Goal: Information Seeking & Learning: Learn about a topic

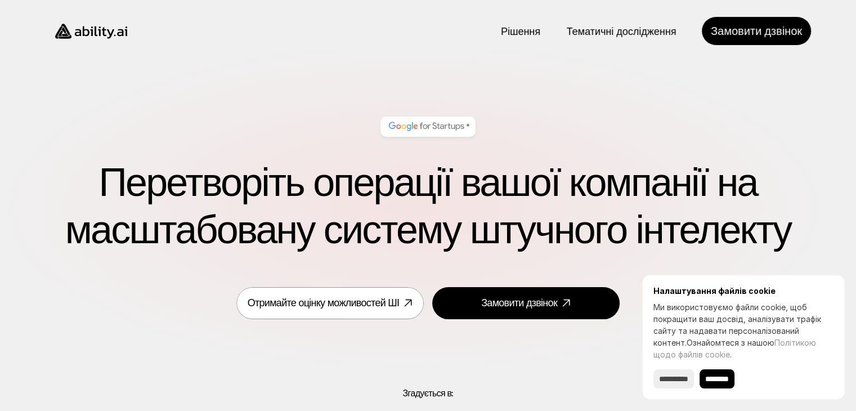
drag, startPoint x: 0, startPoint y: 0, endPoint x: 168, endPoint y: 187, distance: 251.6
click at [168, 187] on font "Перетворіть операції вашої компанії на масштабовану систему штучного інтелекту" at bounding box center [428, 206] width 726 height 99
click at [720, 373] on input "********" at bounding box center [717, 378] width 35 height 19
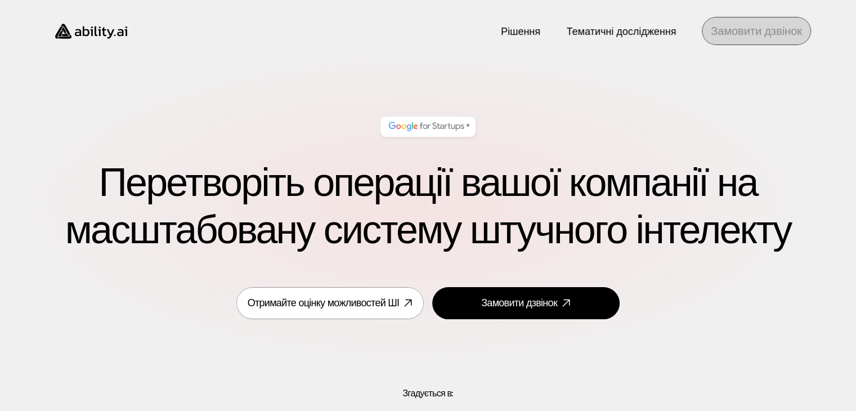
click at [778, 27] on font "Замовити дзвінок" at bounding box center [756, 31] width 91 height 15
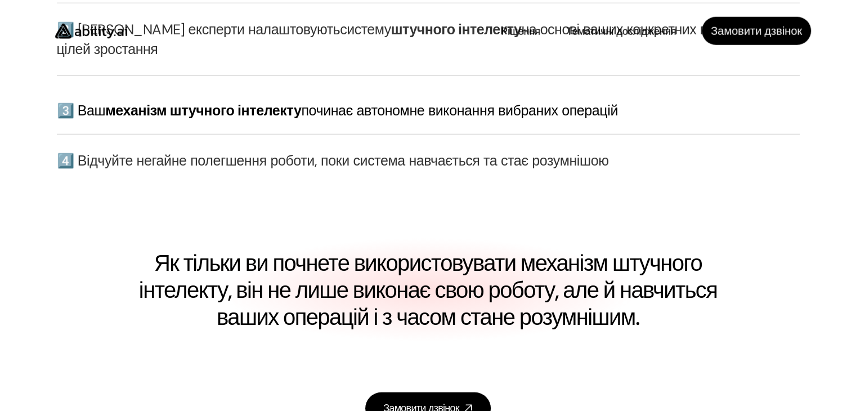
scroll to position [3137, 0]
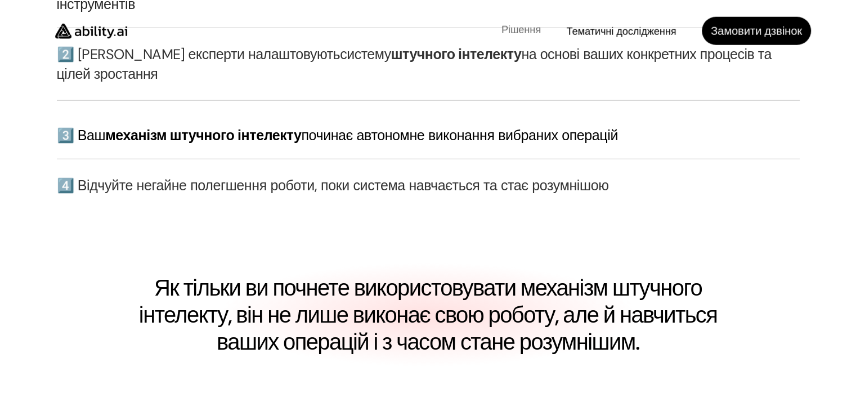
click at [526, 29] on font "Рішення" at bounding box center [521, 30] width 39 height 14
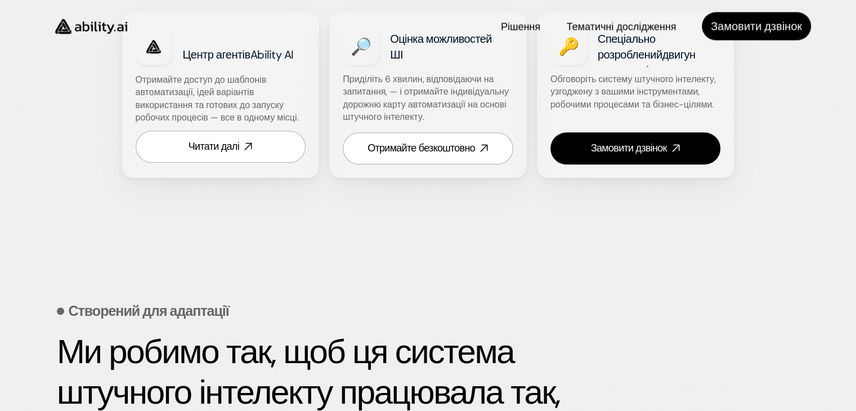
scroll to position [780, 0]
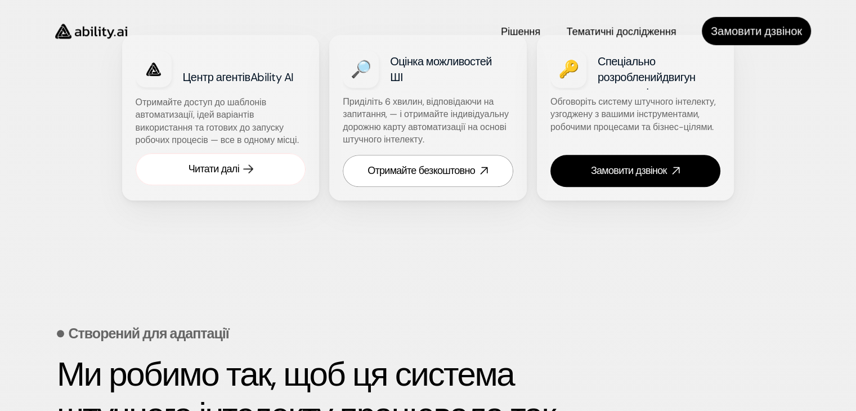
click at [227, 176] on font "Читати далі" at bounding box center [214, 169] width 51 height 14
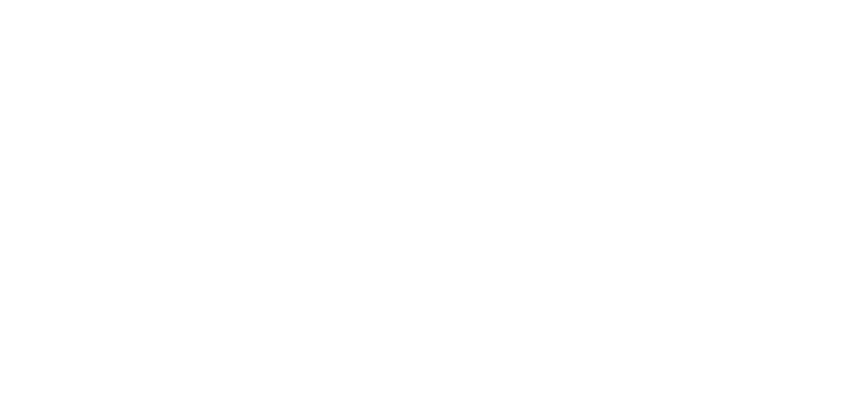
scroll to position [101, 0]
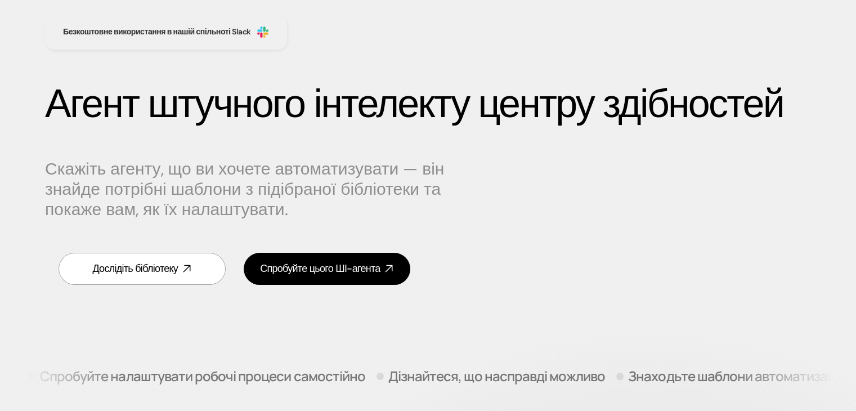
scroll to position [90, 0]
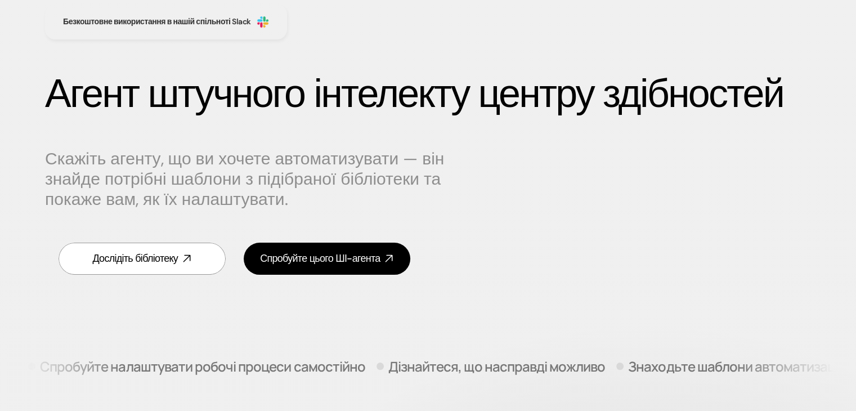
click at [436, 118] on h1 "Агент штучного інтелекту центру здібностей" at bounding box center [428, 93] width 766 height 47
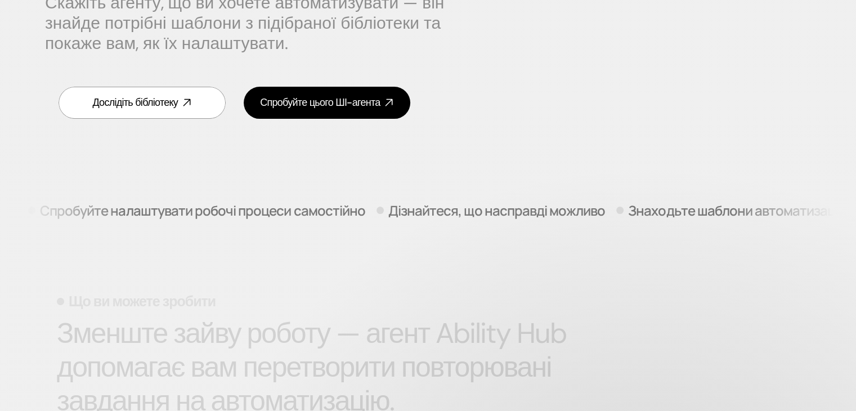
scroll to position [247, 0]
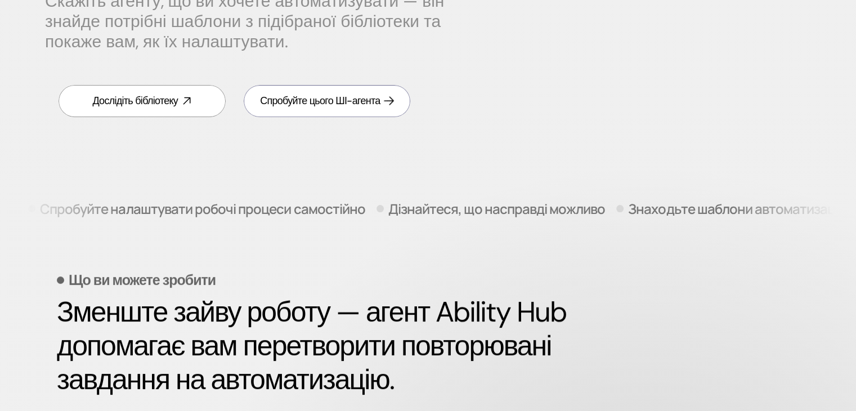
click at [372, 117] on link "Спробуйте цього ШІ-агента" at bounding box center [327, 101] width 167 height 32
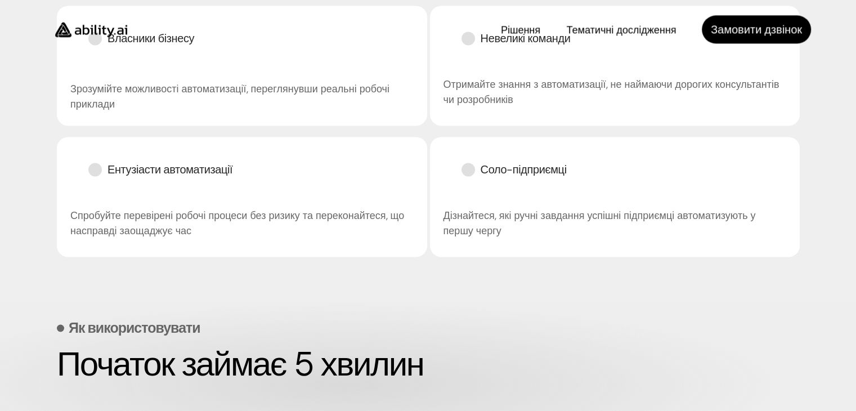
scroll to position [0, 0]
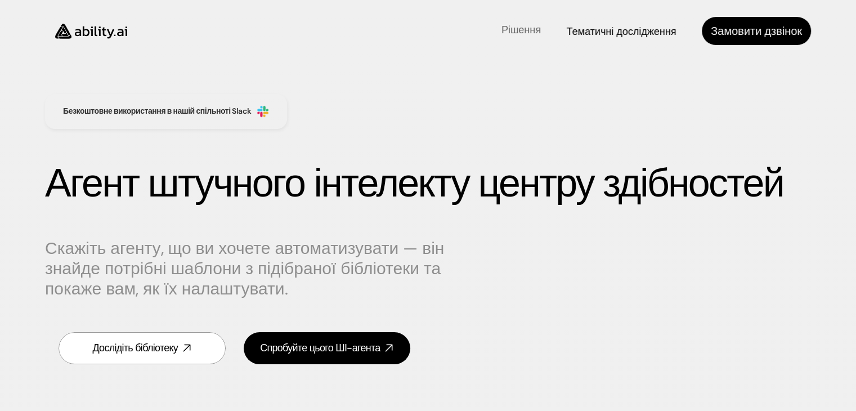
click at [517, 25] on font "Рішення" at bounding box center [521, 30] width 39 height 14
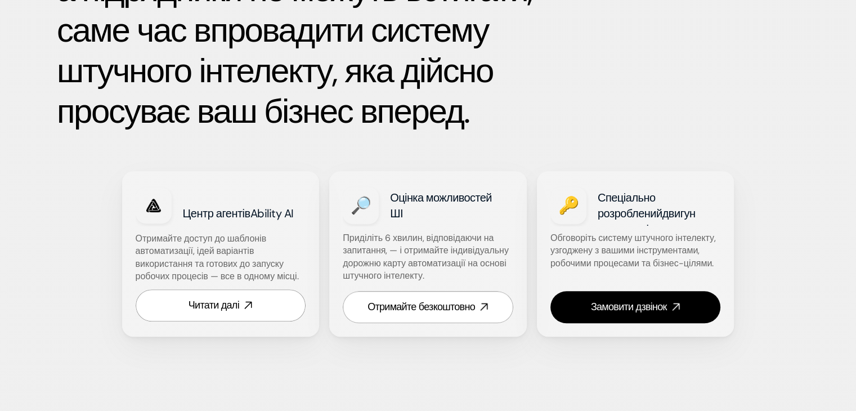
scroll to position [645, 0]
click at [218, 220] on font "Центр агентів" at bounding box center [217, 213] width 68 height 15
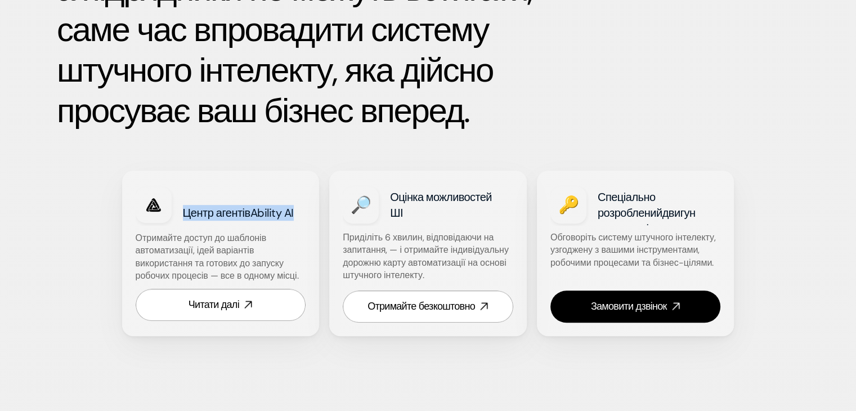
click at [218, 220] on font "Центр агентів" at bounding box center [217, 213] width 68 height 15
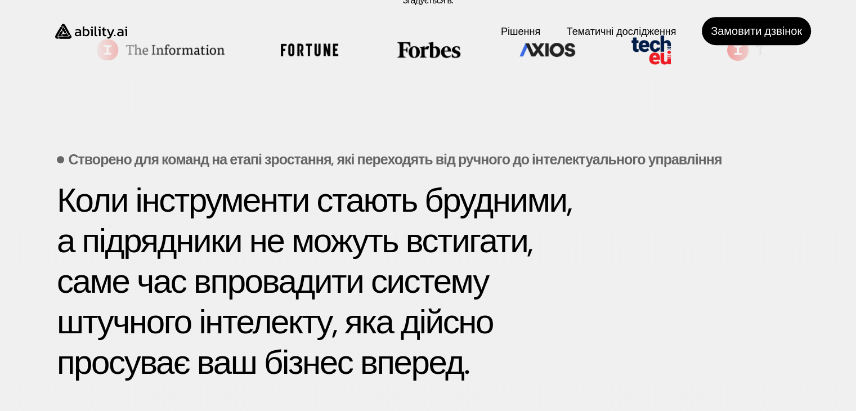
scroll to position [329, 0]
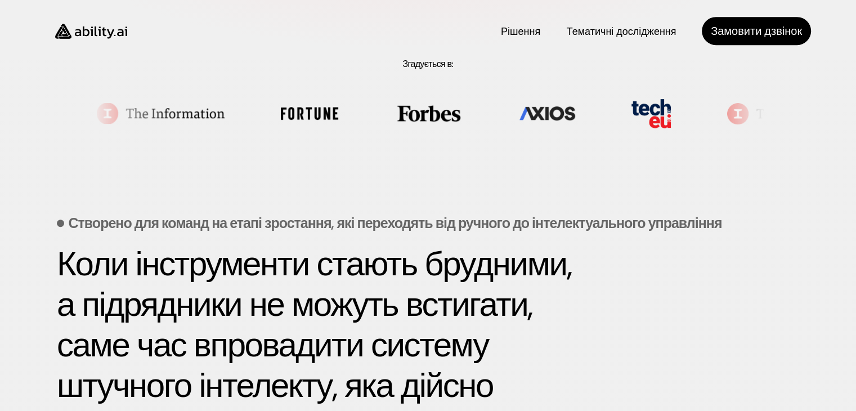
click at [241, 247] on font "Коли інструменти стають брудними, а підрядники не можуть встигати, саме час впр…" at bounding box center [318, 345] width 522 height 207
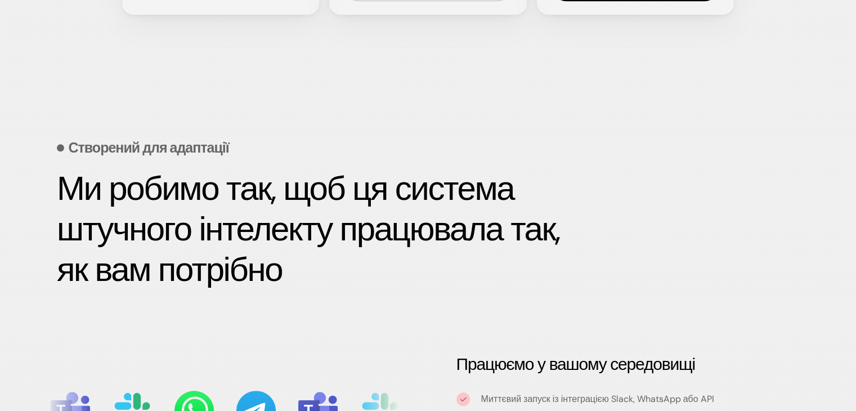
scroll to position [997, 0]
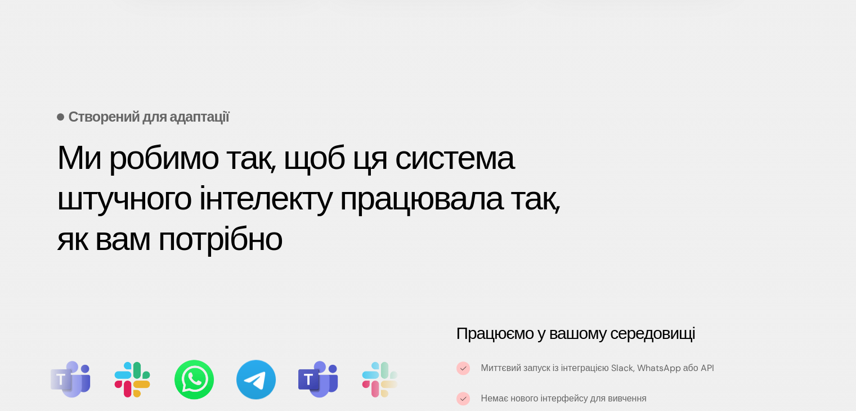
click at [466, 1] on div "Рішення Рішення Тематичні дослідження Тематичні дослідження Замовити дзвінок" at bounding box center [428, 24] width 856 height 49
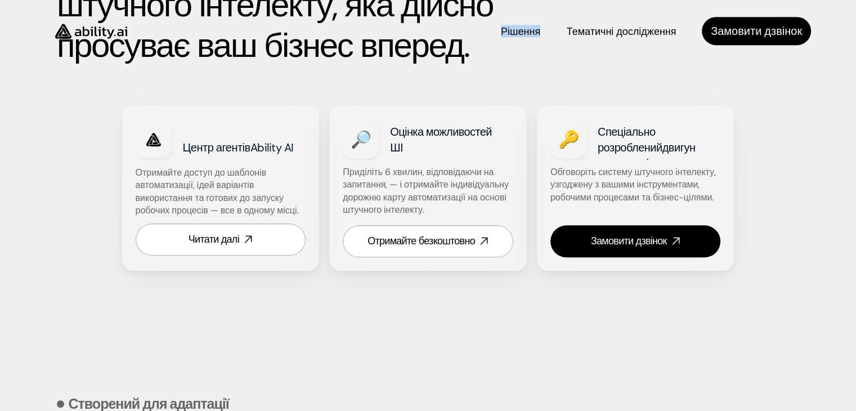
scroll to position [704, 0]
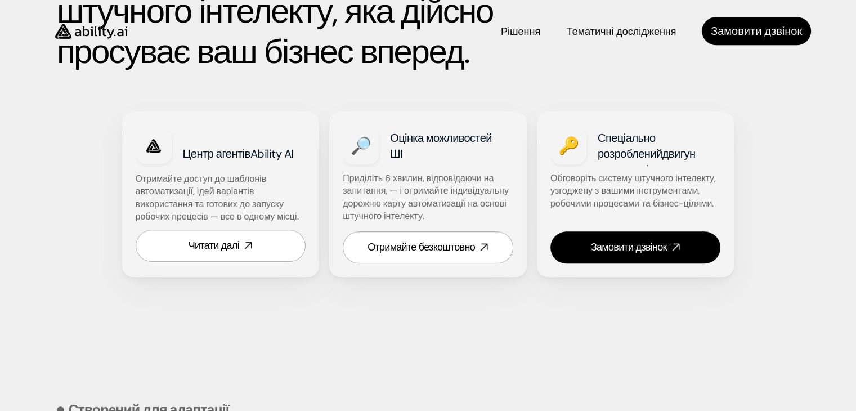
click at [221, 161] on font "Центр агентів" at bounding box center [217, 153] width 68 height 15
copy font "Центр агентів Ability AI"
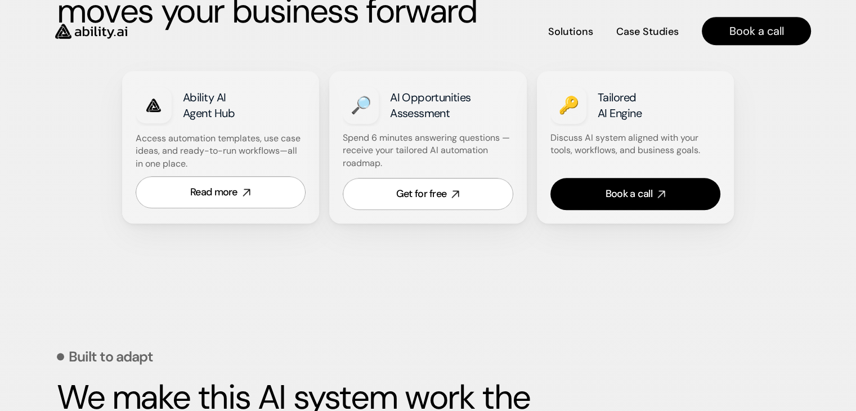
click at [675, 254] on div "Built to adapt We make this AI system work the way you need" at bounding box center [428, 361] width 743 height 252
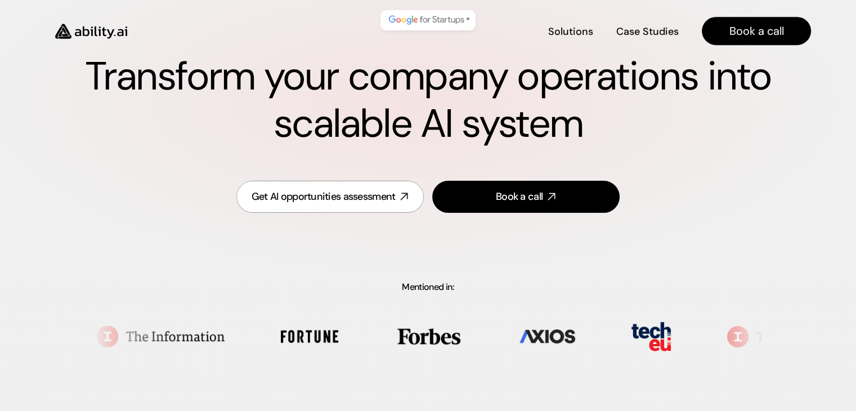
scroll to position [0, 0]
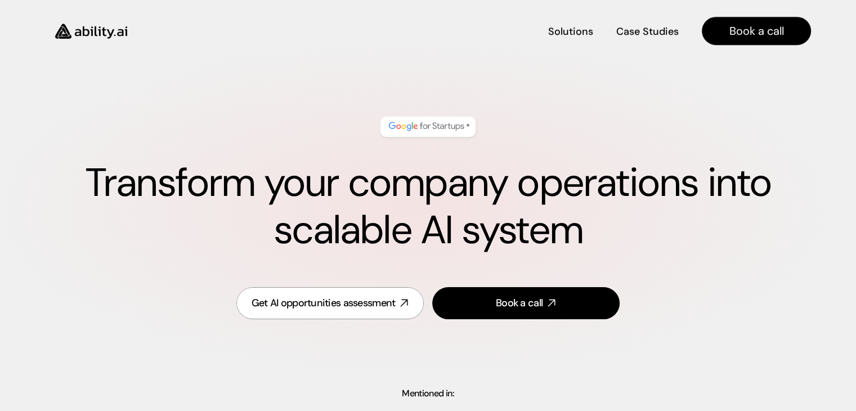
click at [506, 221] on h1 "Transform your company operations into scalable AI system" at bounding box center [428, 206] width 766 height 95
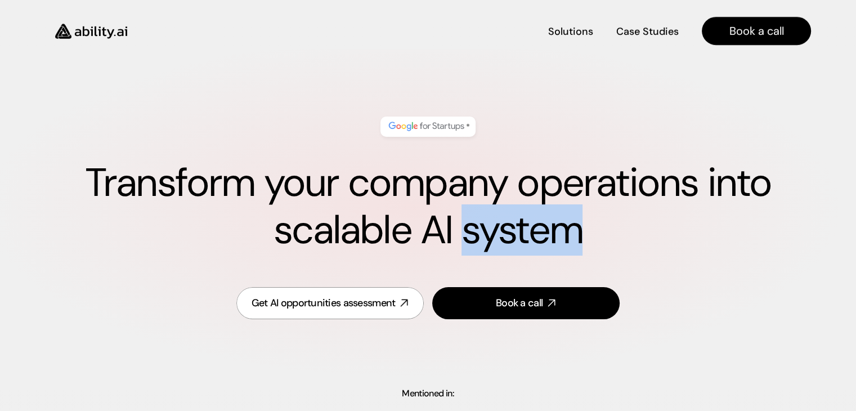
click at [506, 221] on h1 "Transform your company operations into scalable AI system" at bounding box center [428, 206] width 766 height 95
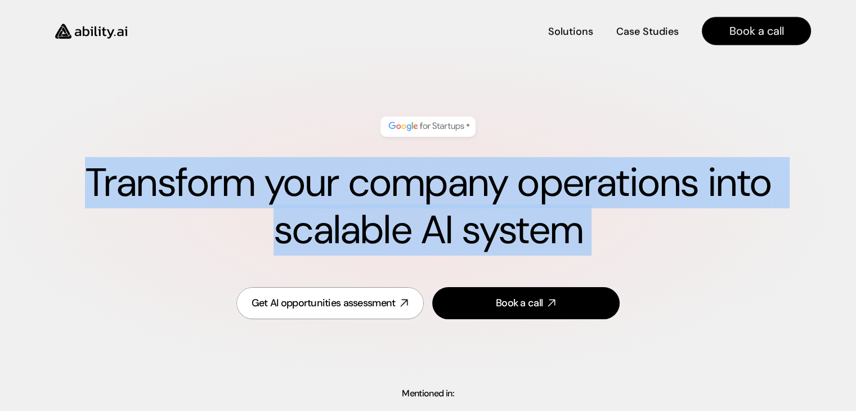
click at [506, 221] on h1 "Transform your company operations into scalable AI system" at bounding box center [428, 206] width 766 height 95
copy h1 "Transform your company operations into scalable AI system"
click at [515, 207] on h1 "Transform your company operations into scalable AI system" at bounding box center [428, 206] width 766 height 95
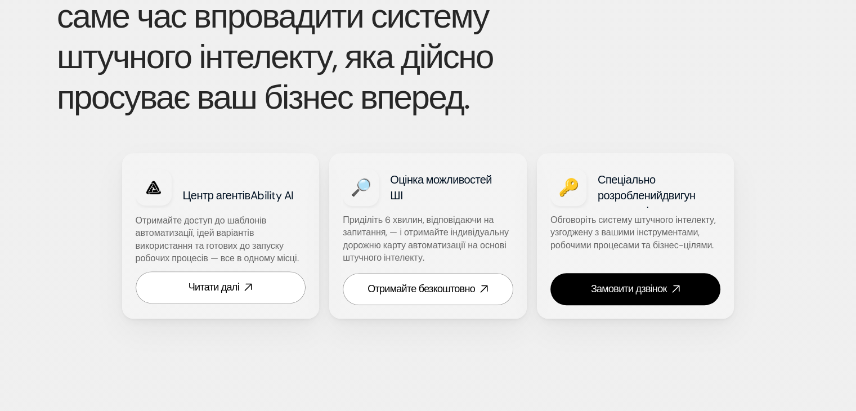
scroll to position [668, 0]
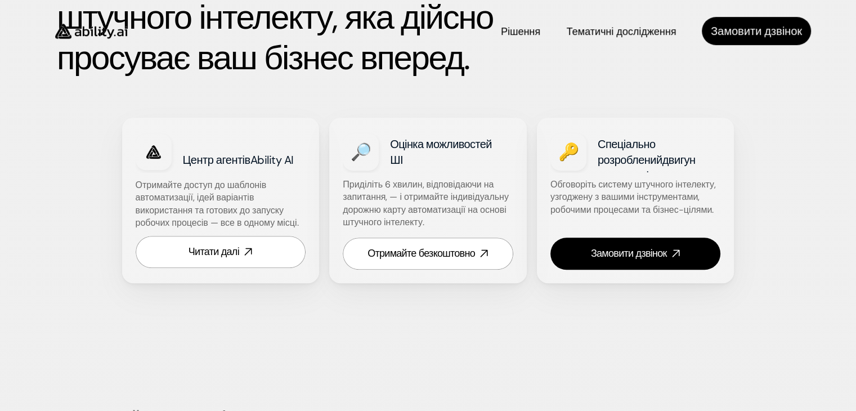
scroll to position [691, 0]
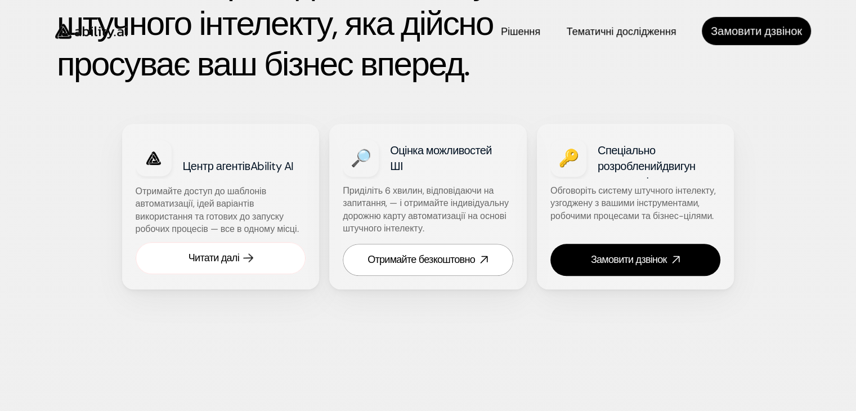
click at [273, 274] on link "Читати далі" at bounding box center [221, 258] width 171 height 32
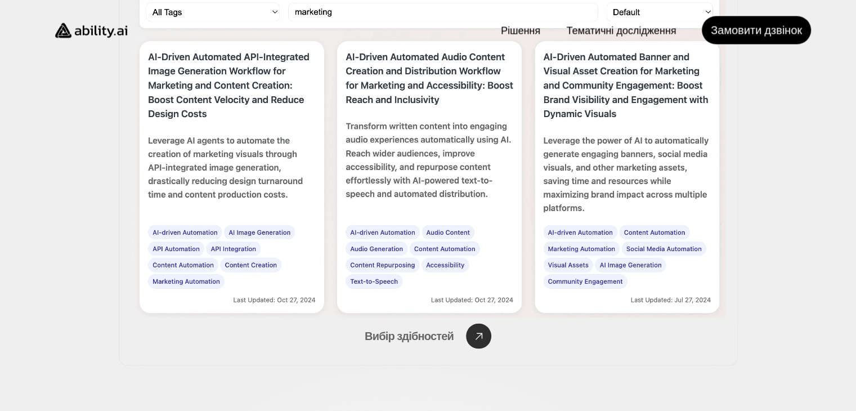
scroll to position [1949, 0]
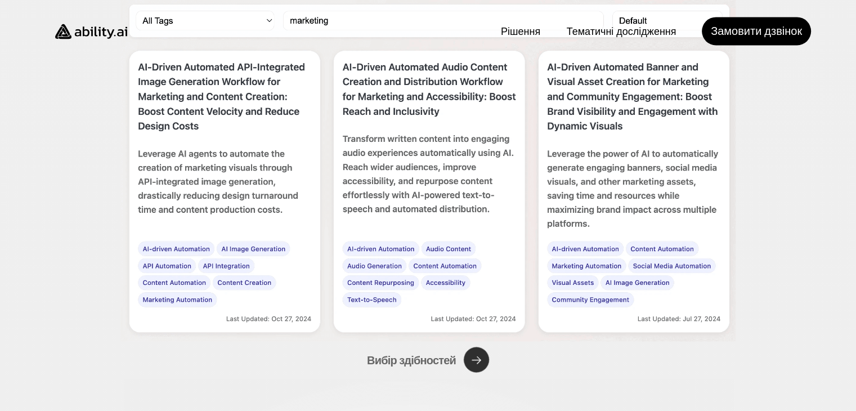
click at [259, 153] on img at bounding box center [428, 167] width 619 height 347
click at [397, 151] on img at bounding box center [428, 167] width 619 height 347
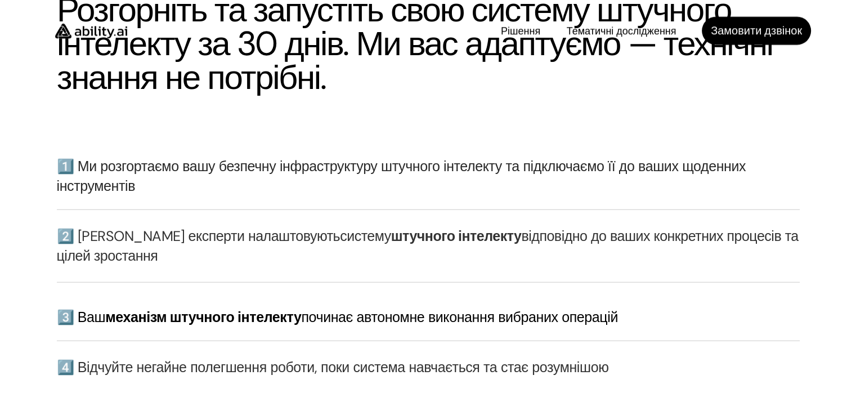
scroll to position [2938, 0]
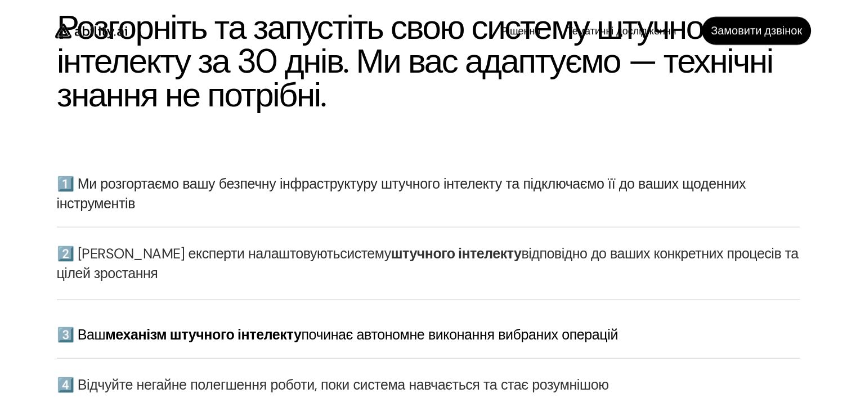
click at [573, 213] on font "1️⃣ Ми розгортаємо вашу безпечну інфраструктуру штучного інтелекту та підключає…" at bounding box center [403, 194] width 693 height 38
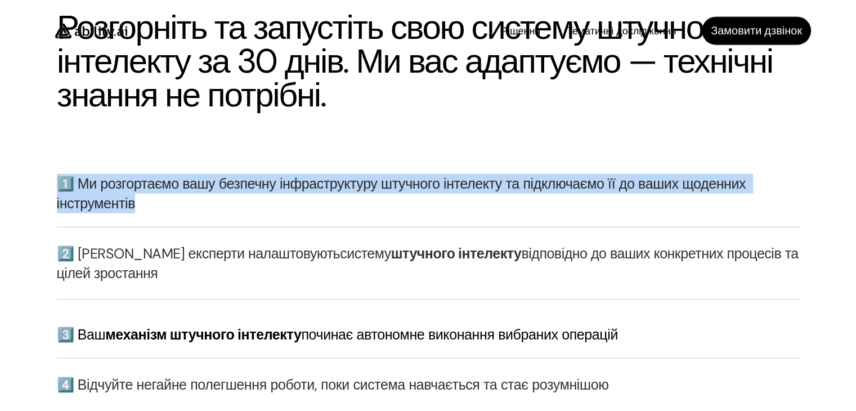
click at [573, 213] on font "1️⃣ Ми розгортаємо вашу безпечну інфраструктуру штучного інтелекту та підключає…" at bounding box center [403, 194] width 693 height 38
copy font "1️⃣ Ми розгортаємо вашу безпечну інфраструктуру штучного інтелекту та підключає…"
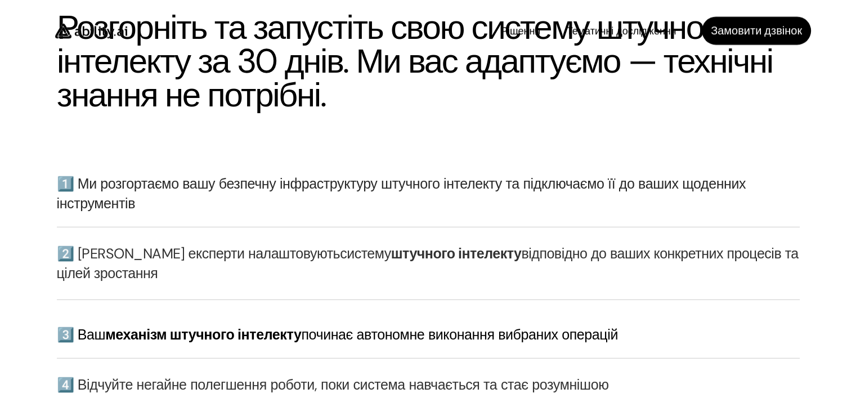
click at [412, 117] on font "Розгорніть та запустіть свою систему штучного інтелекту за 30 днів. Ми вас адап…" at bounding box center [418, 61] width 723 height 112
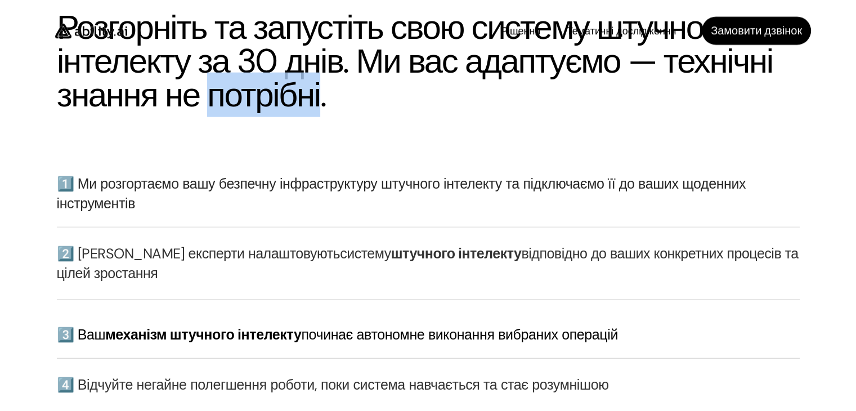
click at [412, 117] on font "Розгорніть та запустіть свою систему штучного інтелекту за 30 днів. Ми вас адап…" at bounding box center [418, 61] width 723 height 112
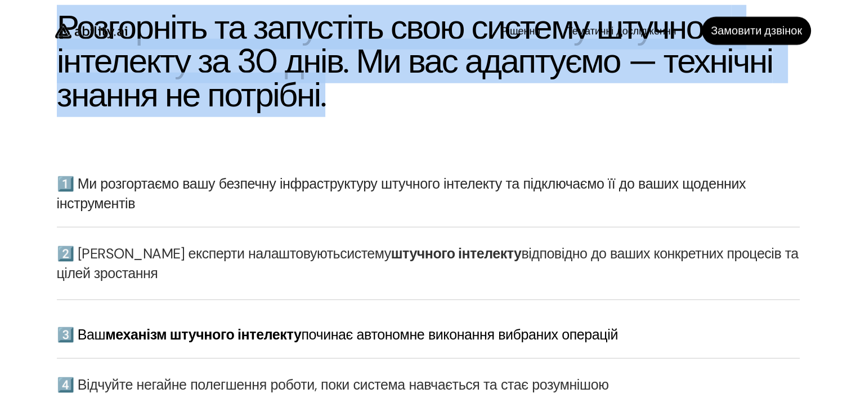
click at [412, 117] on font "Розгорніть та запустіть свою систему штучного інтелекту за 30 днів. Ми вас адап…" at bounding box center [418, 61] width 723 height 112
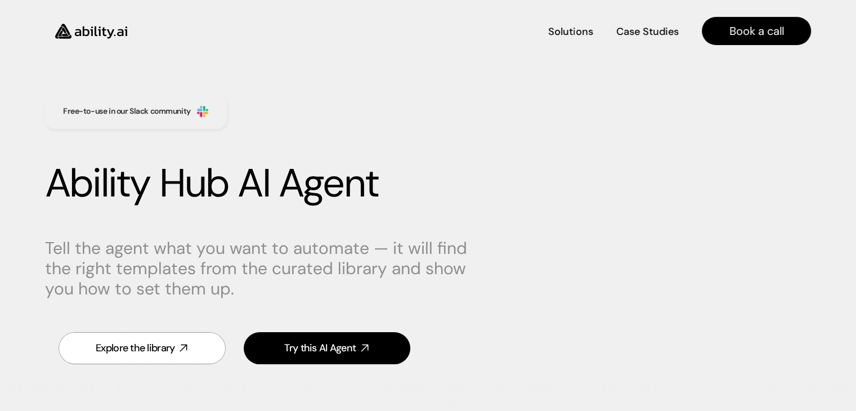
click at [587, 176] on h1 "Ability Hub AI Agent" at bounding box center [428, 183] width 766 height 47
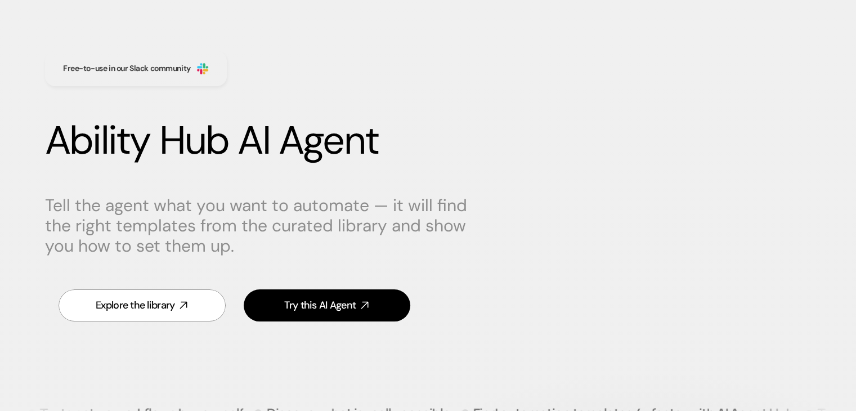
scroll to position [45, 0]
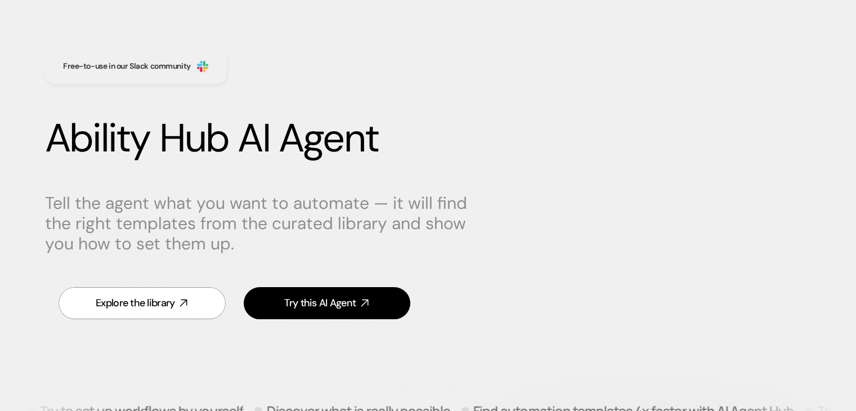
click at [252, 150] on h1 "Ability Hub AI Agent" at bounding box center [428, 138] width 766 height 47
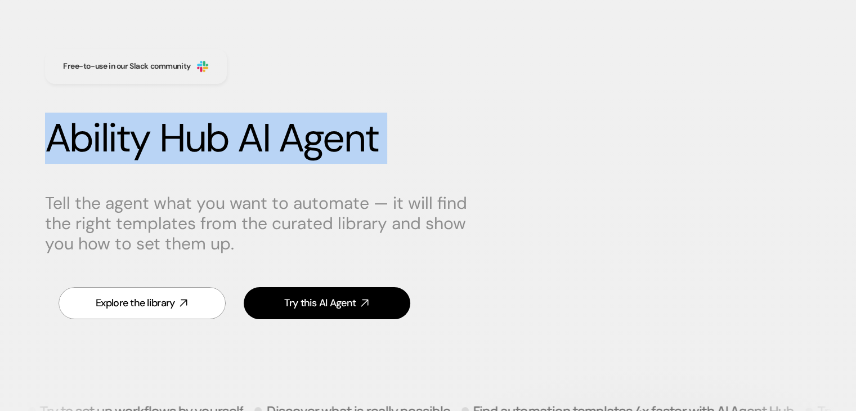
click at [252, 150] on h1 "Ability Hub AI Agent" at bounding box center [428, 138] width 766 height 47
copy h1 "Ability Hub AI Agent"
click at [252, 150] on h1 "Ability Hub AI Agent" at bounding box center [428, 138] width 766 height 47
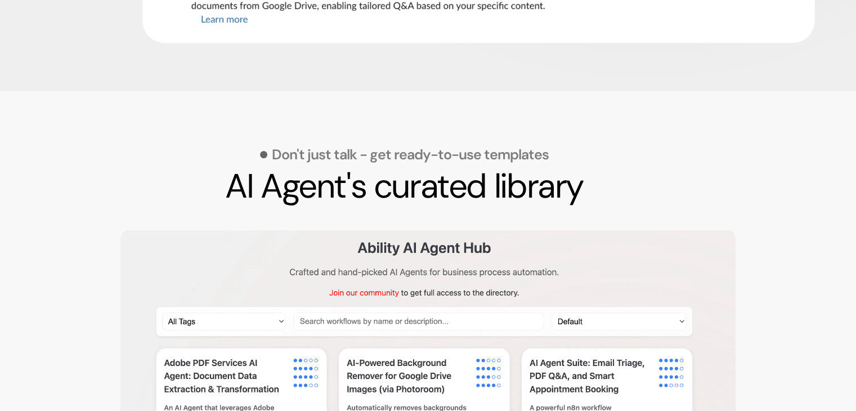
scroll to position [1036, 0]
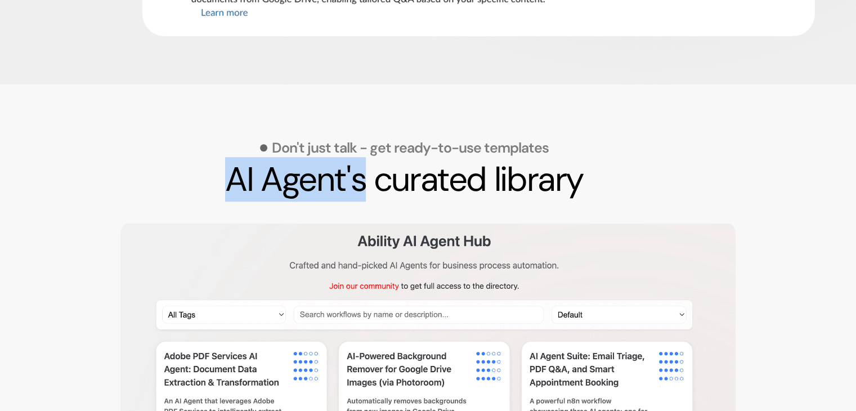
drag, startPoint x: 362, startPoint y: 181, endPoint x: 227, endPoint y: 168, distance: 135.7
click at [227, 168] on h2 "AI Agent's curated library" at bounding box center [404, 180] width 650 height 34
copy h2 "AI Agent's"
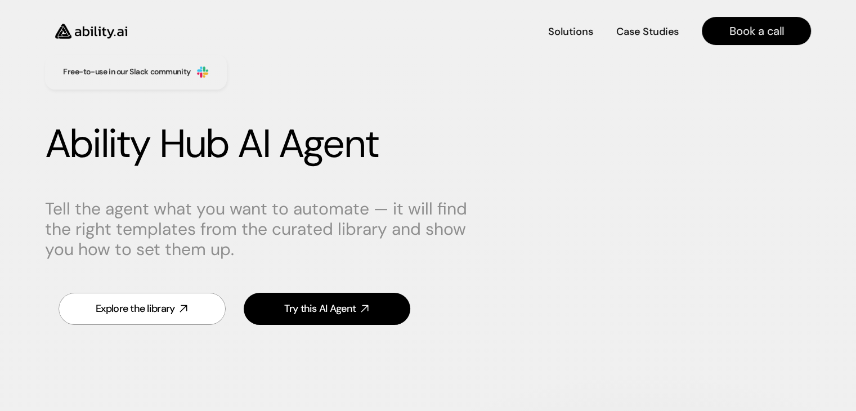
scroll to position [0, 0]
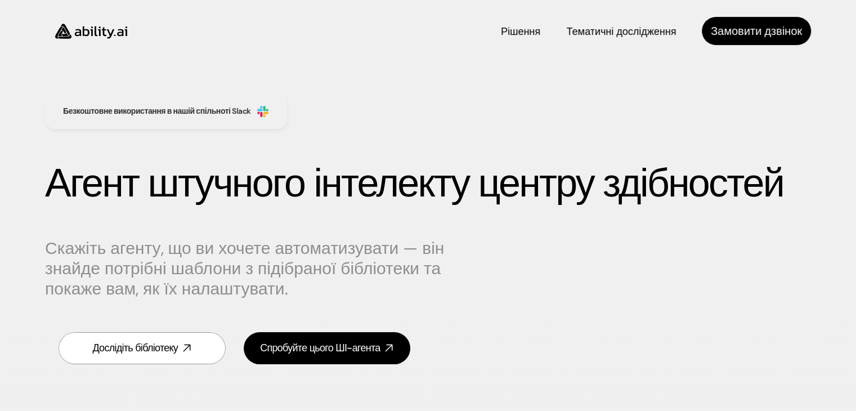
click at [640, 176] on h1 "Агент штучного інтелекту центру здібностей" at bounding box center [428, 183] width 766 height 47
click at [509, 28] on font "Рішення" at bounding box center [521, 30] width 39 height 14
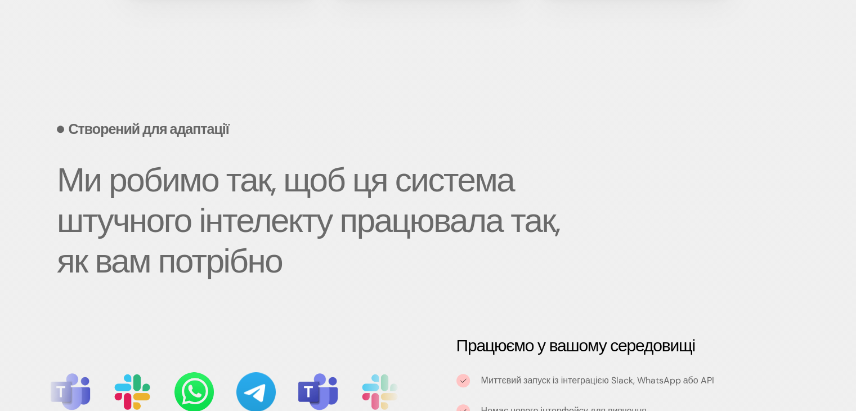
scroll to position [1118, 0]
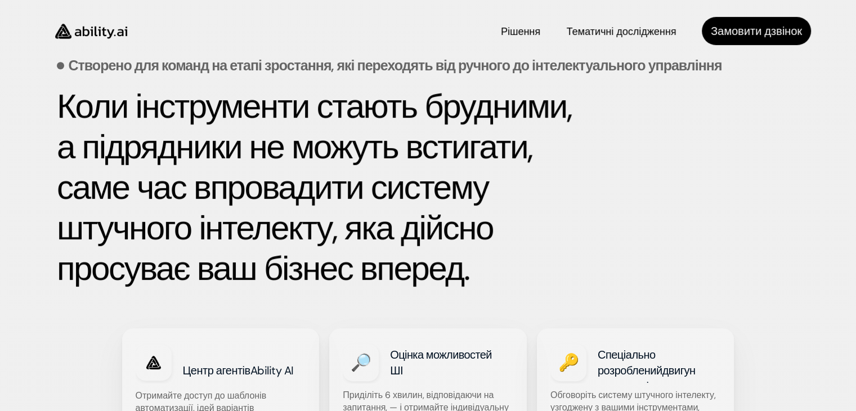
scroll to position [487, 0]
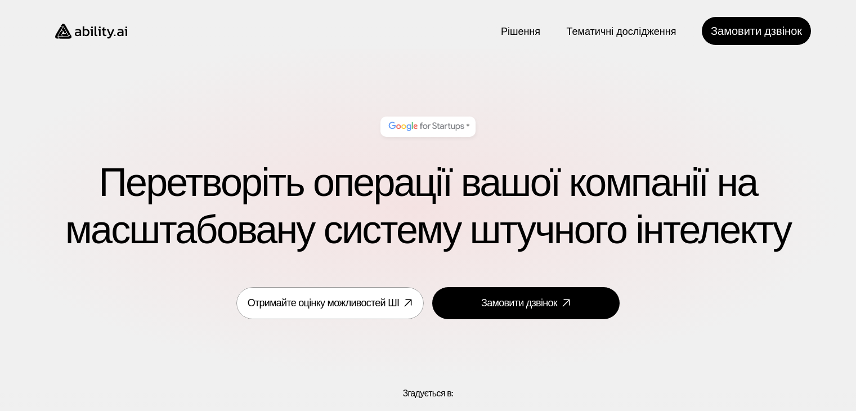
scroll to position [487, 0]
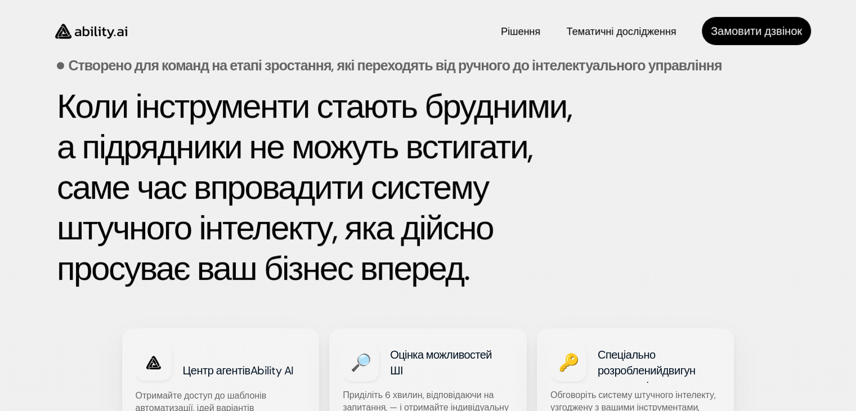
drag, startPoint x: 0, startPoint y: 0, endPoint x: 304, endPoint y: 242, distance: 388.6
click at [304, 242] on font "Коли інструменти стають брудними, а підрядники не можуть встигати, саме час впр…" at bounding box center [318, 187] width 522 height 207
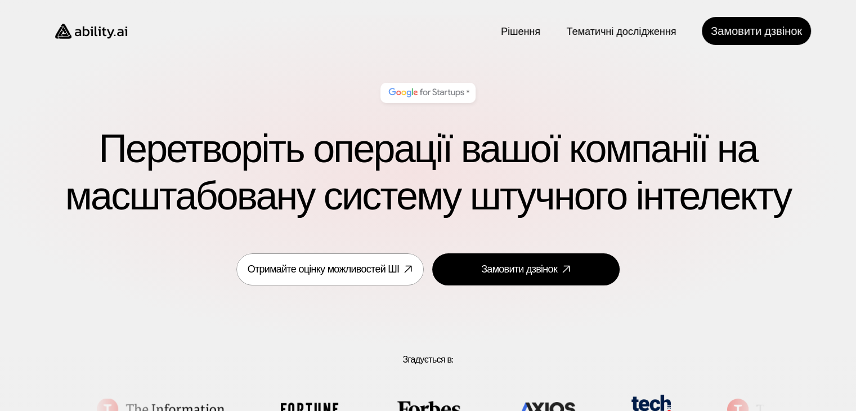
scroll to position [0, 0]
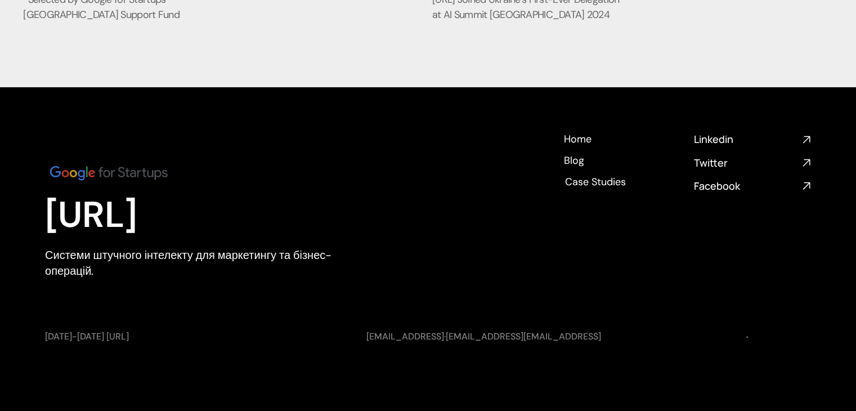
scroll to position [5002, 0]
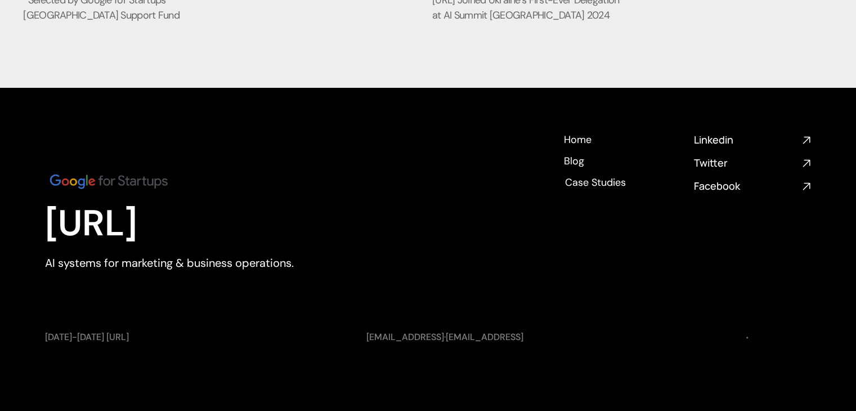
scroll to position [4617, 0]
drag, startPoint x: 43, startPoint y: 264, endPoint x: 298, endPoint y: 257, distance: 255.7
click at [298, 257] on footer "Ability.ai AI systems for marketing & business operations. Home Home Blog Blog …" at bounding box center [428, 249] width 856 height 323
copy p "AI systems for marketing & business operations."
